Goal: Information Seeking & Learning: Learn about a topic

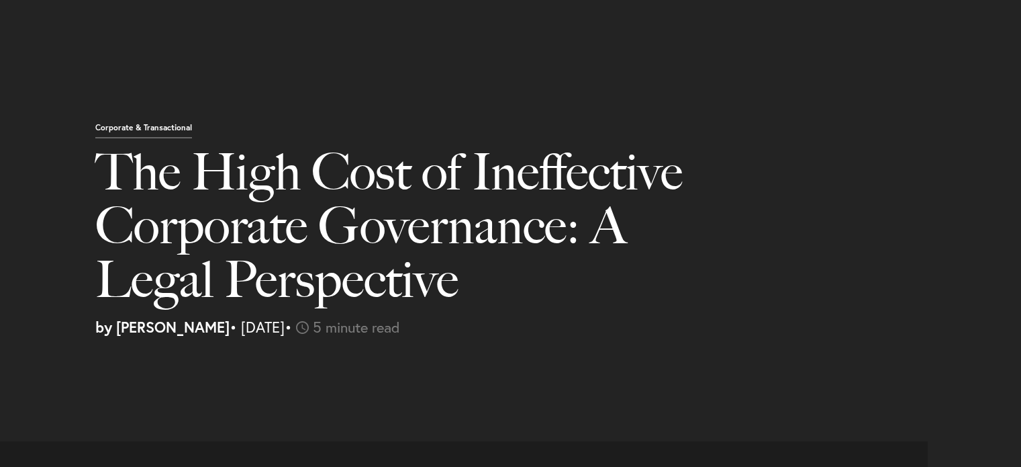
select select "US"
select select "Austin"
select select "Business and Civil Litigation"
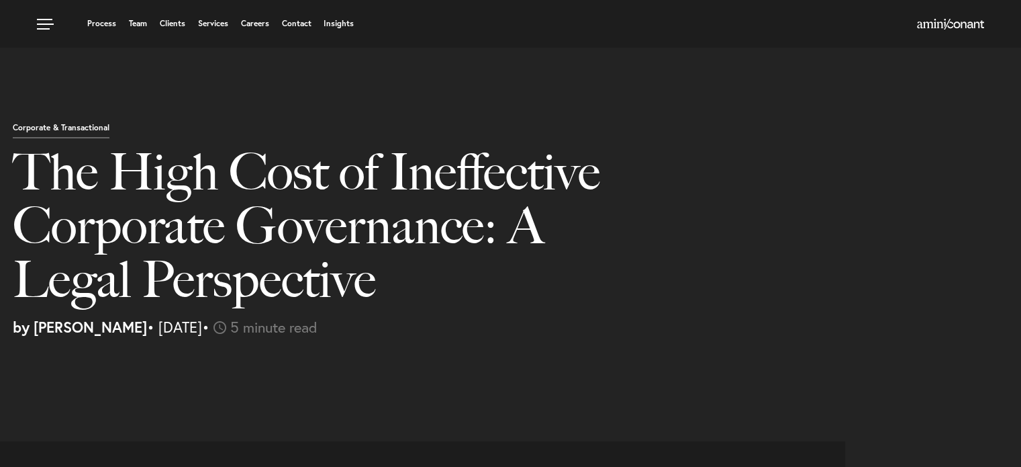
scroll to position [1896, 0]
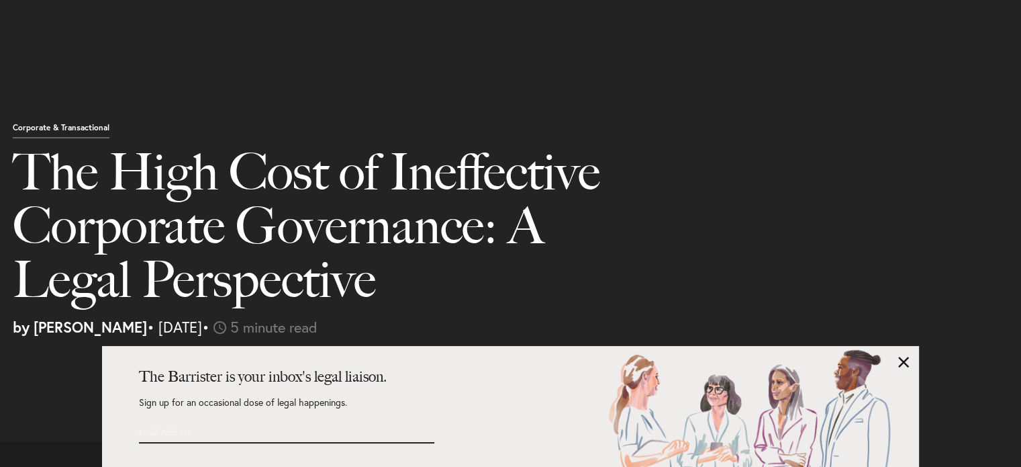
click at [905, 362] on link at bounding box center [903, 361] width 11 height 11
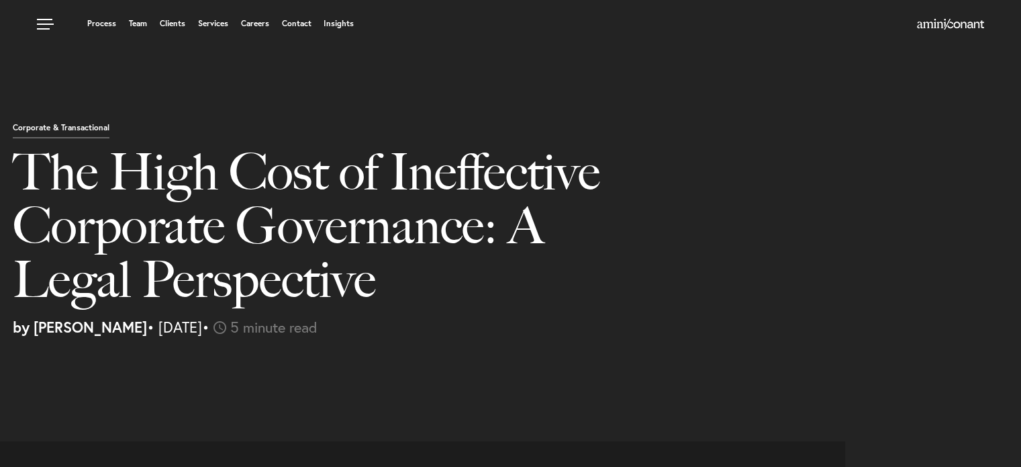
scroll to position [0, 0]
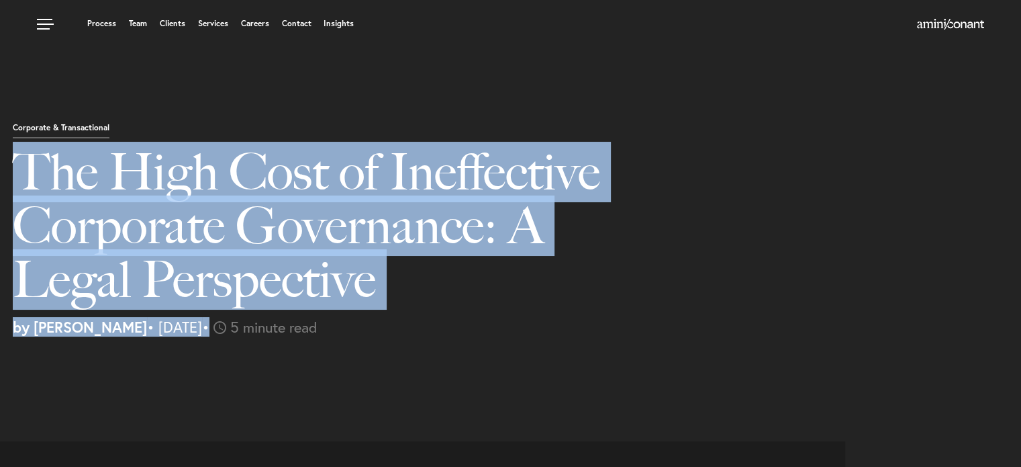
drag, startPoint x: 14, startPoint y: 158, endPoint x: 269, endPoint y: 330, distance: 307.0
click at [269, 330] on div "Corporate & Transactional The High Cost of Ineffective Corporate Governance: A …" at bounding box center [471, 227] width 936 height 213
copy div "The High Cost of Ineffective Corporate Governance: A Legal Perspective by [PERS…"
click at [510, 245] on h1 "The High Cost of Ineffective Corporate Governance: A Legal Perspective" at bounding box center [333, 232] width 641 height 175
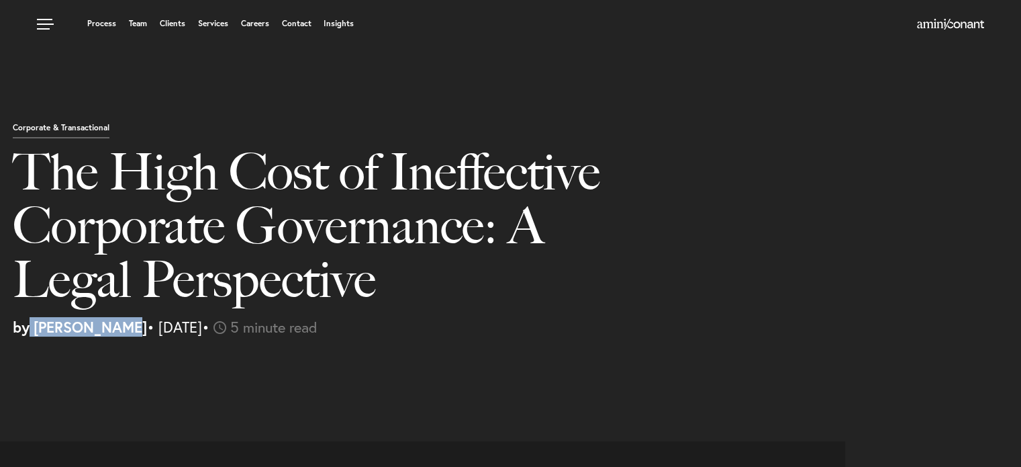
drag, startPoint x: 30, startPoint y: 327, endPoint x: 128, endPoint y: 332, distance: 97.5
click at [128, 332] on p "by [PERSON_NAME] • [DATE] • 5 minute read" at bounding box center [471, 327] width 916 height 15
copy strong "[PERSON_NAME]"
